Goal: Information Seeking & Learning: Learn about a topic

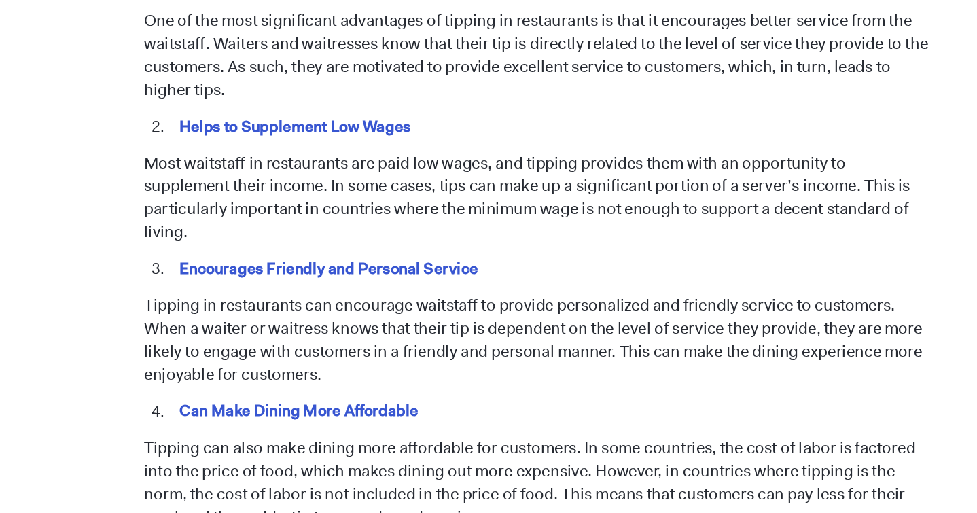
click at [292, 190] on p "Most waitstaff in restaurants are paid low wages, and tipping provides them wit…" at bounding box center [489, 196] width 628 height 73
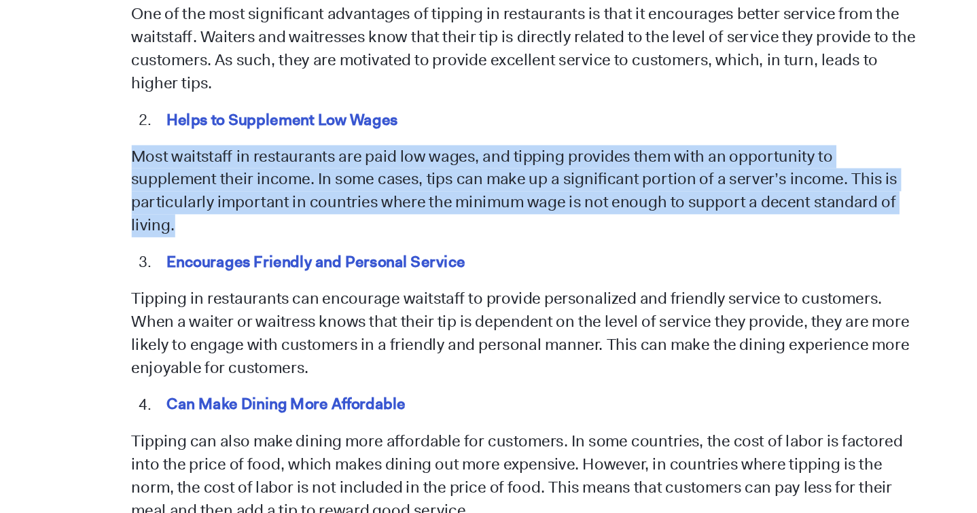
click at [303, 196] on p "Most waitstaff in restaurants are paid low wages, and tipping provides them wit…" at bounding box center [489, 196] width 628 height 73
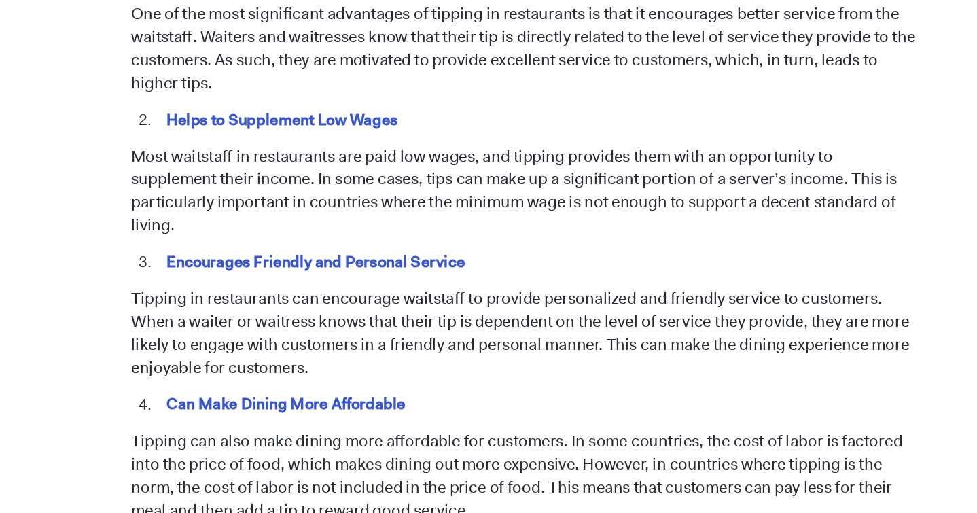
click at [303, 196] on p "Most waitstaff in restaurants are paid low wages, and tipping provides them wit…" at bounding box center [489, 196] width 628 height 73
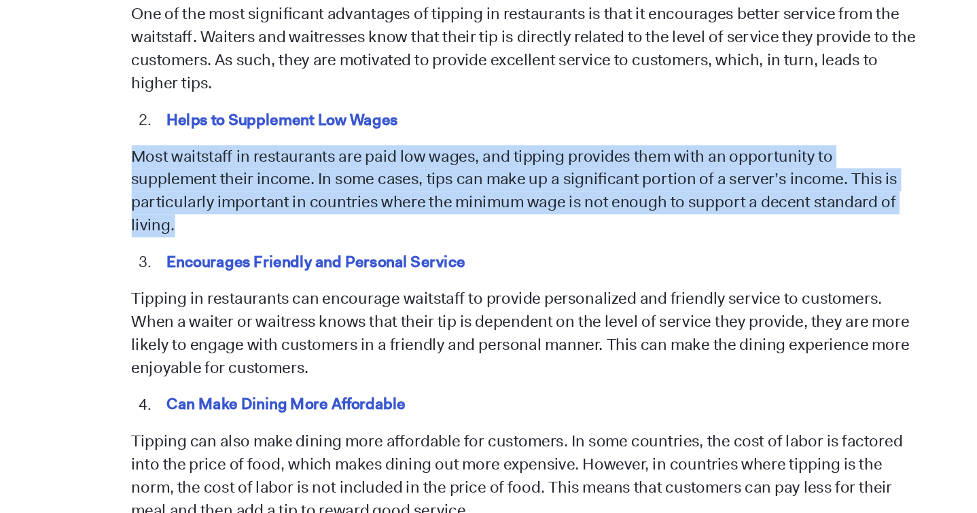
click at [303, 196] on p "Most waitstaff in restaurants are paid low wages, and tipping provides them wit…" at bounding box center [489, 196] width 628 height 73
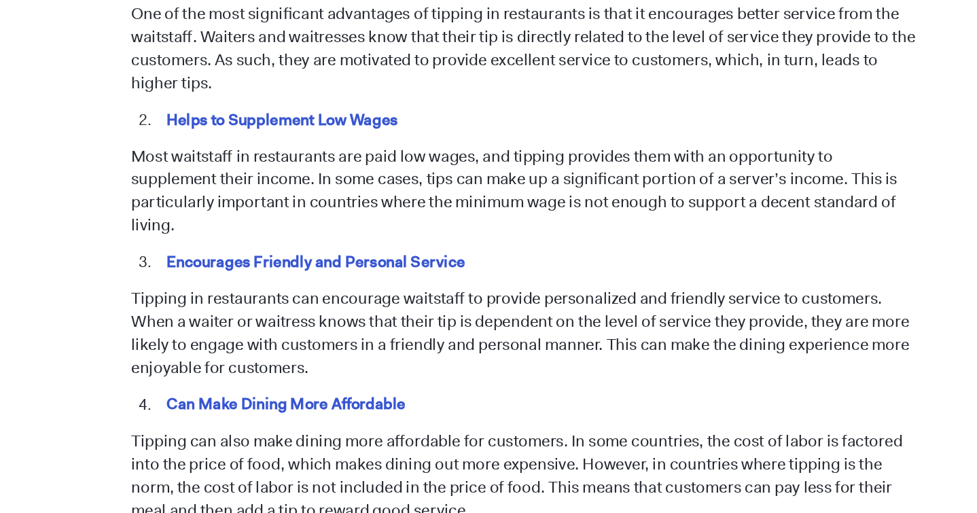
click at [303, 196] on p "Most waitstaff in restaurants are paid low wages, and tipping provides them wit…" at bounding box center [489, 196] width 628 height 73
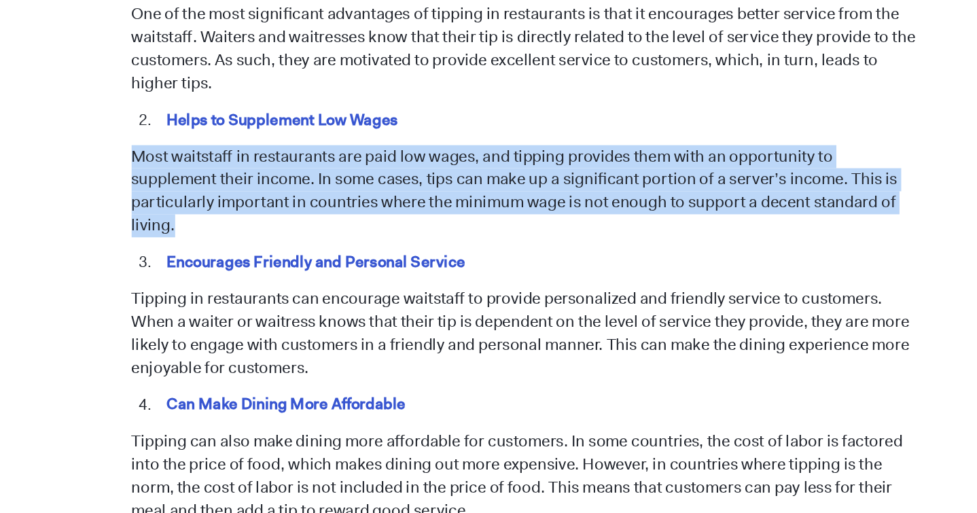
click at [303, 196] on p "Most waitstaff in restaurants are paid low wages, and tipping provides them wit…" at bounding box center [489, 196] width 628 height 73
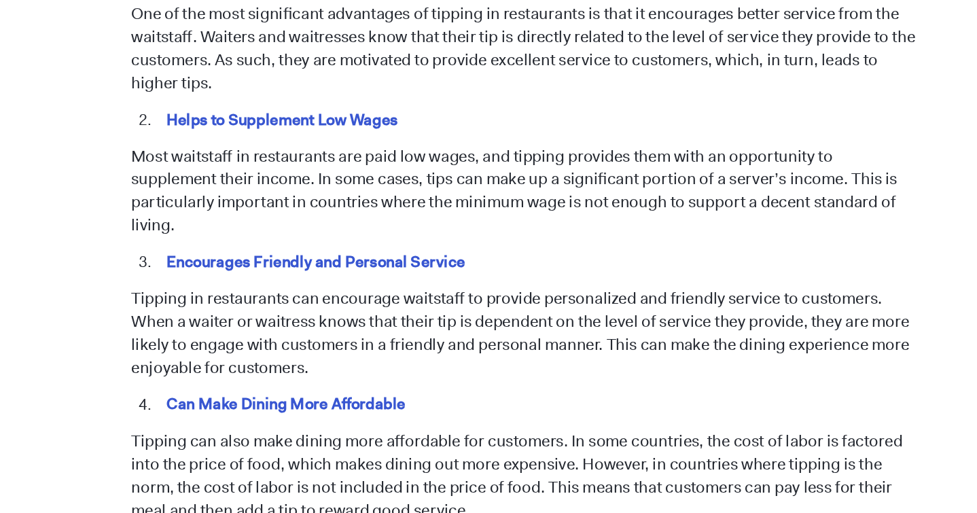
click at [303, 196] on p "Most waitstaff in restaurants are paid low wages, and tipping provides them wit…" at bounding box center [489, 196] width 628 height 73
